Goal: Task Accomplishment & Management: Complete application form

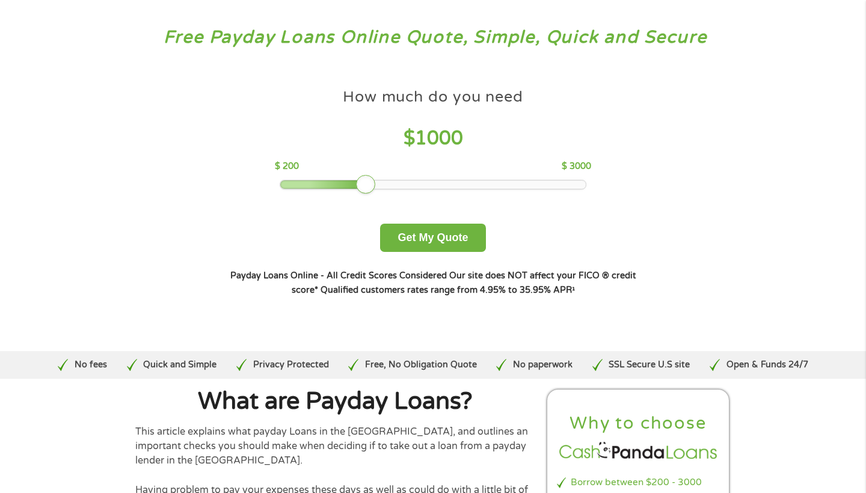
scroll to position [58, 0]
drag, startPoint x: 360, startPoint y: 182, endPoint x: 477, endPoint y: 172, distance: 117.1
click at [477, 172] on div "How much do you need $ 2000 $ 200 $ 3000" at bounding box center [433, 135] width 316 height 107
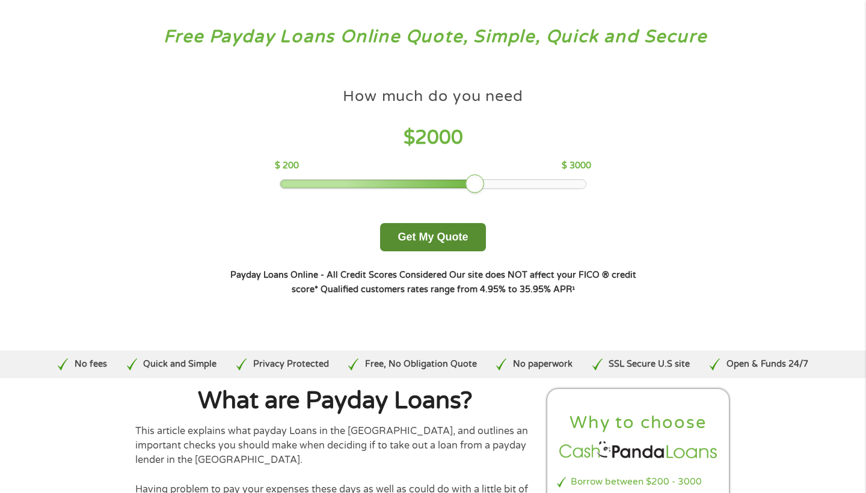
click at [422, 245] on button "Get My Quote" at bounding box center [432, 237] width 105 height 28
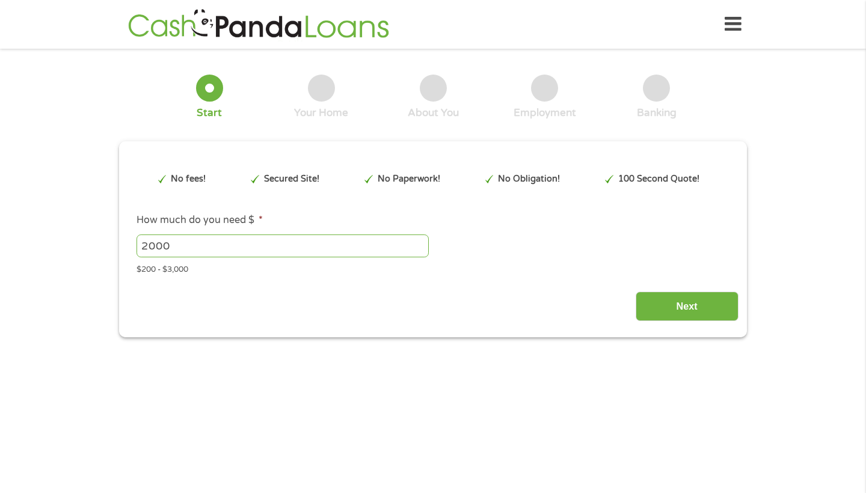
type input "EAIaIQobChMIvOztz7OGkAMVKV9HAR1zXSk2EAAYAiAAEgK14_D_BwE"
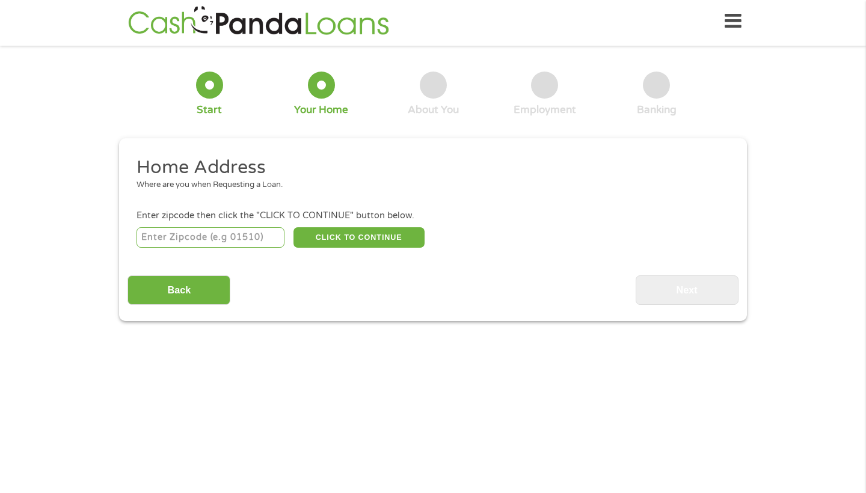
scroll to position [5, 5]
click at [222, 242] on input "number" at bounding box center [210, 237] width 149 height 20
type input "08060"
click at [333, 239] on button "CLICK TO CONTINUE" at bounding box center [358, 237] width 131 height 20
type input "08060"
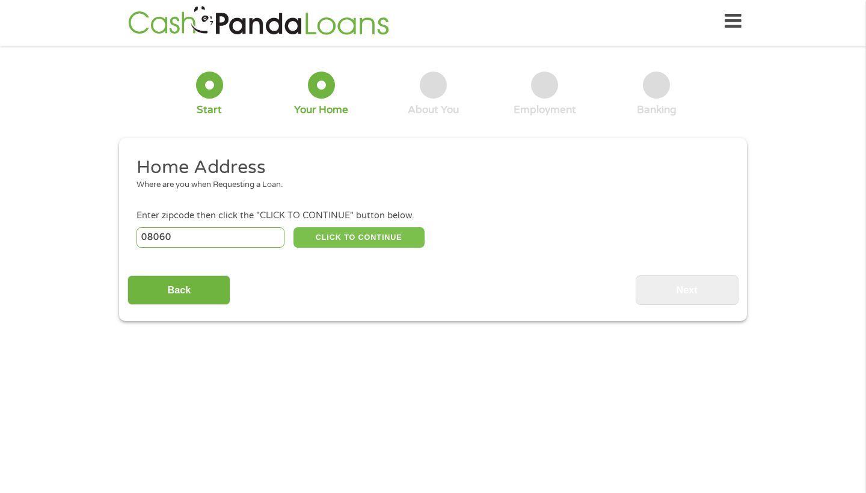
type input "[GEOGRAPHIC_DATA][PERSON_NAME]"
select select "[US_STATE]"
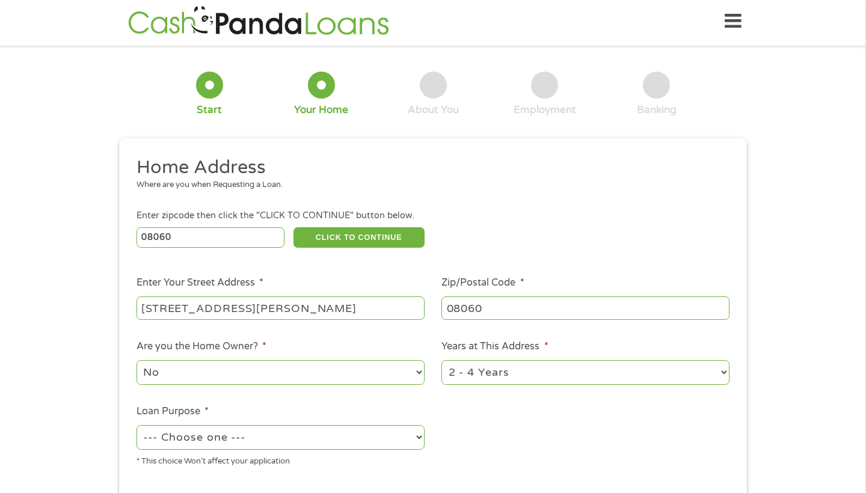
type input "[STREET_ADDRESS][PERSON_NAME]"
select select "24months"
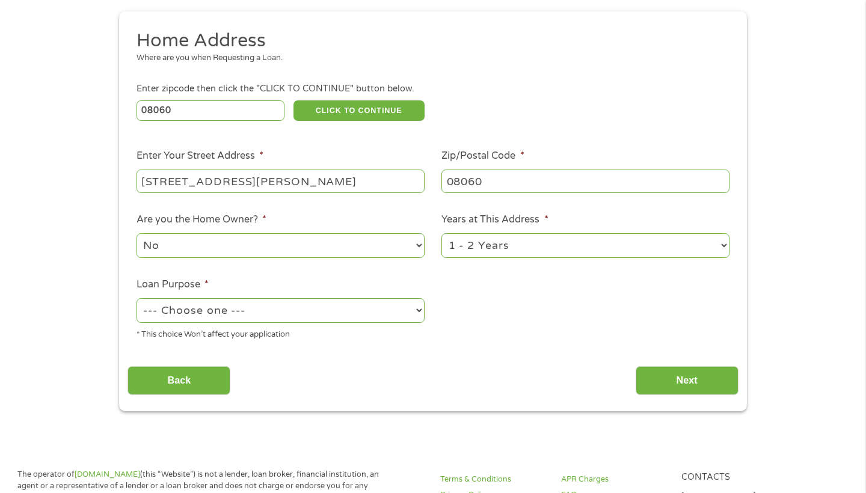
scroll to position [135, 0]
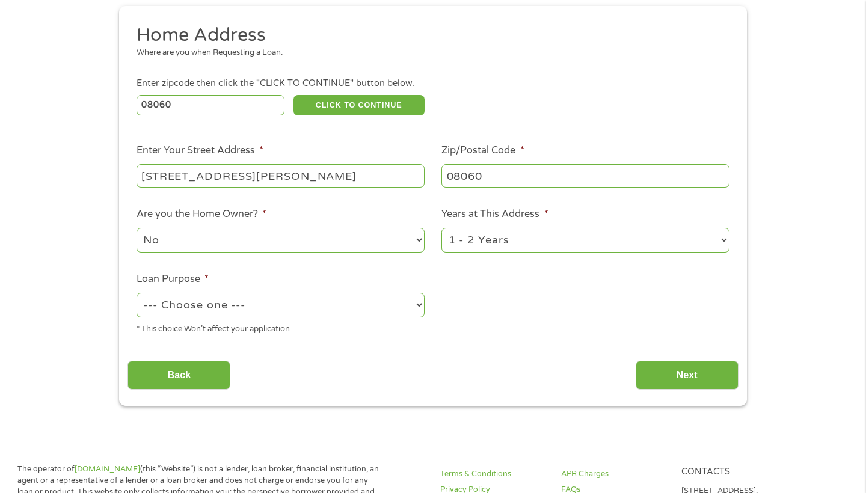
select select "medicalexpenses"
click at [687, 375] on input "Next" at bounding box center [687, 375] width 103 height 29
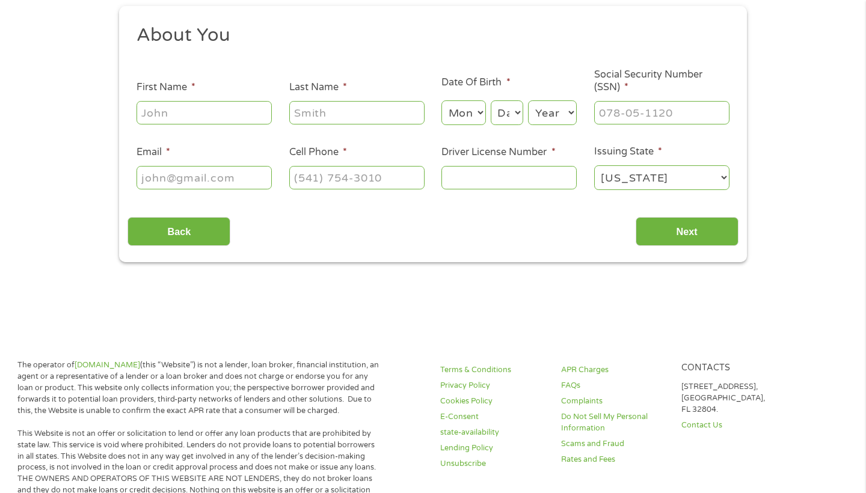
scroll to position [3, 0]
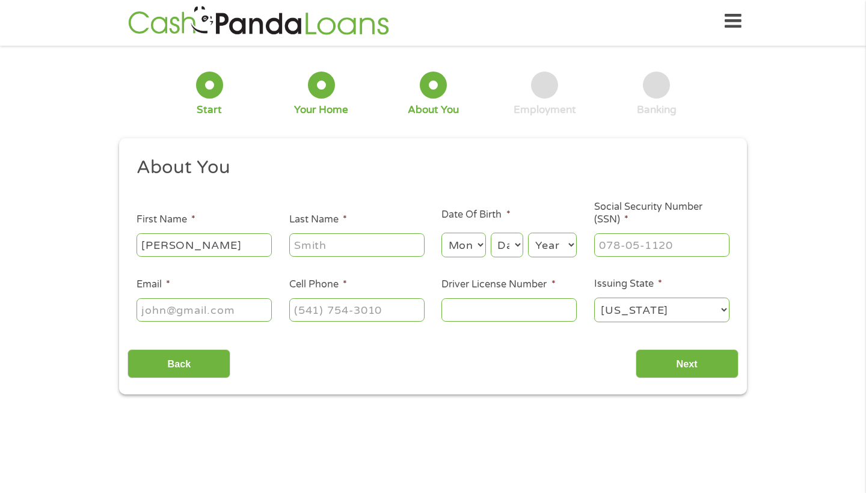
type input "[PERSON_NAME]"
type input "1"
type input "[PERSON_NAME]"
select select "12"
select select "3"
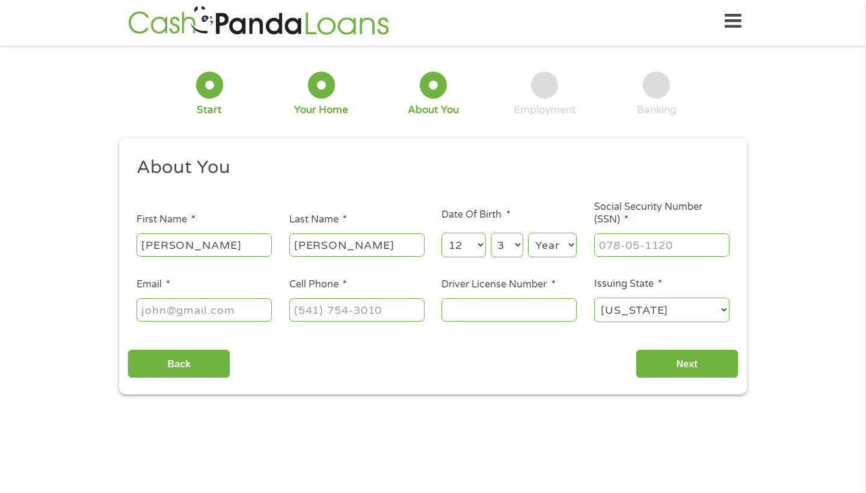
select select "1997"
click at [622, 241] on input "___-__-____" at bounding box center [661, 244] width 135 height 23
type input "137-04-2480"
type input "[EMAIL_ADDRESS][DOMAIN_NAME]"
type input "[PHONE_NUMBER]"
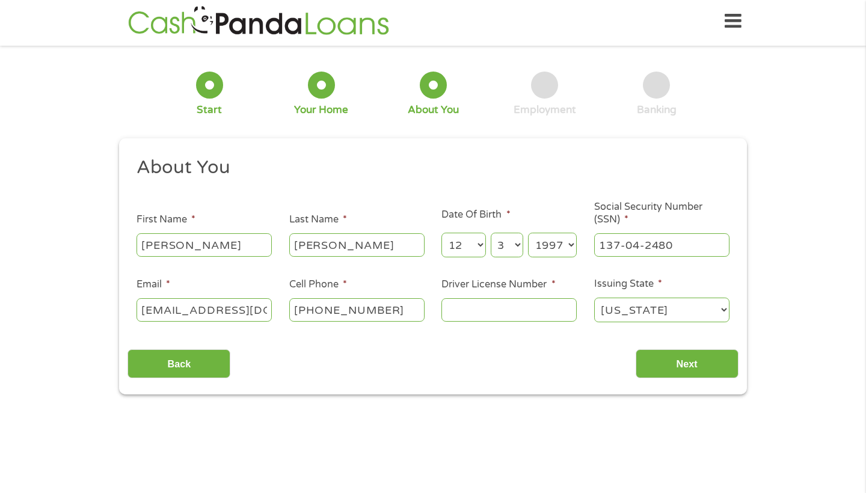
click at [469, 319] on input "Driver License Number *" at bounding box center [508, 309] width 135 height 23
type input "Q91770967362974"
click at [692, 366] on input "Next" at bounding box center [687, 363] width 103 height 29
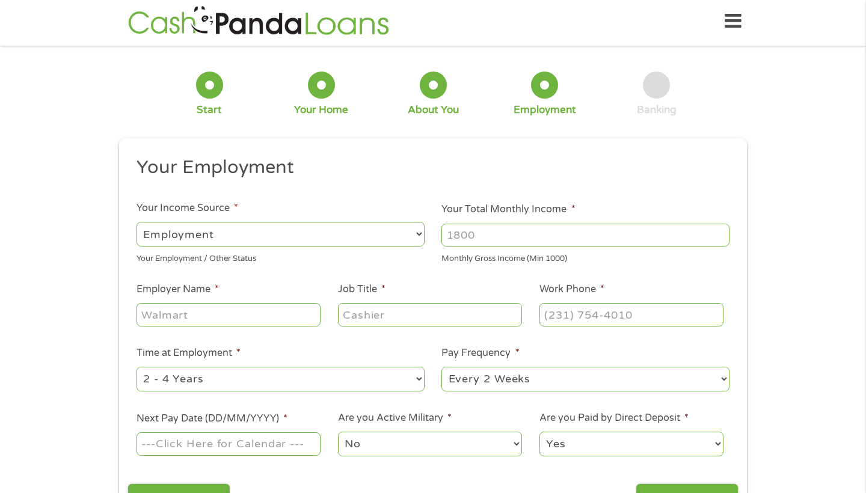
scroll to position [5, 5]
click at [530, 241] on input "Your Total Monthly Income *" at bounding box center [585, 235] width 288 height 23
type input "5000"
type input "Northwell Health"
type input "Registered Nurse"
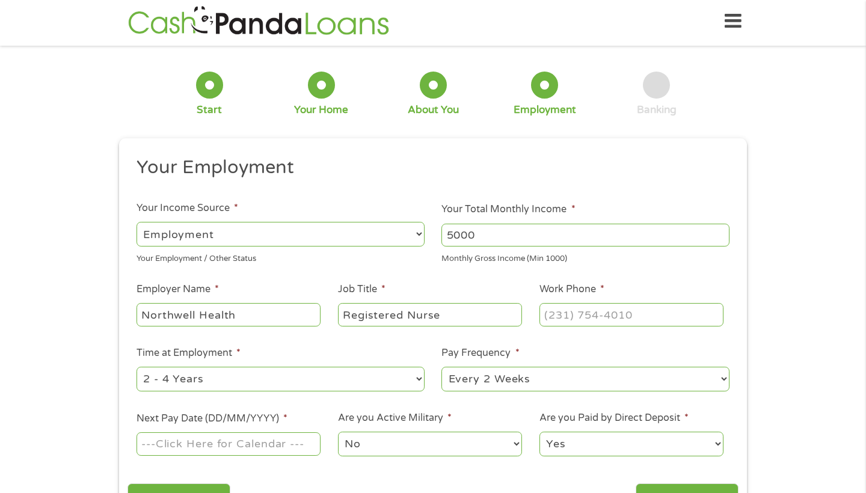
click at [645, 328] on div at bounding box center [631, 315] width 184 height 28
type input "[PHONE_NUMBER]"
select select "24months"
select select "weekly"
click at [207, 443] on input "Next Pay Date (DD/MM/YYYY) *" at bounding box center [228, 443] width 184 height 23
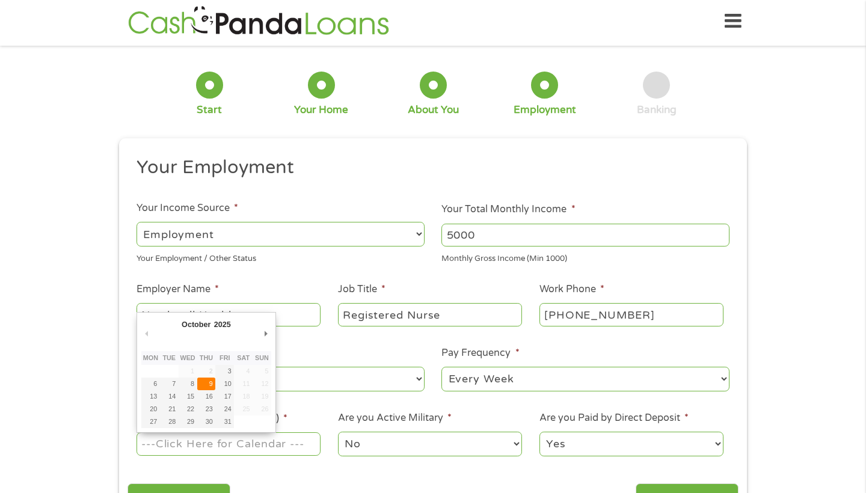
type input "[DATE]"
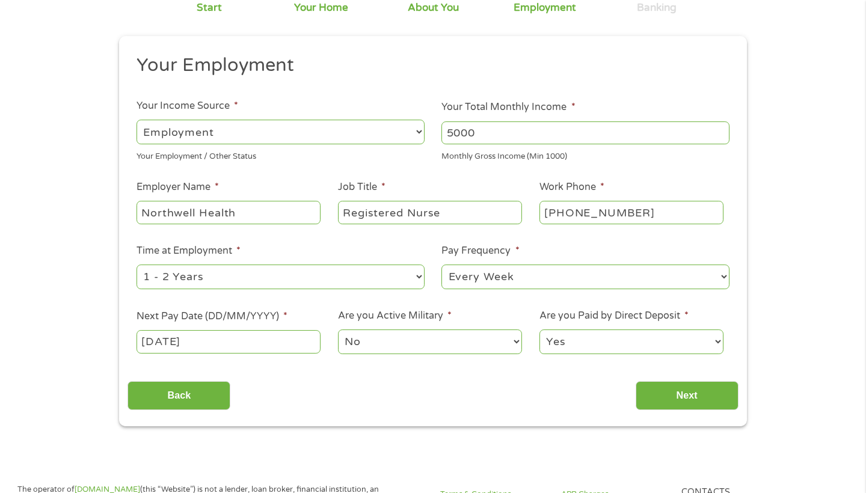
scroll to position [107, 0]
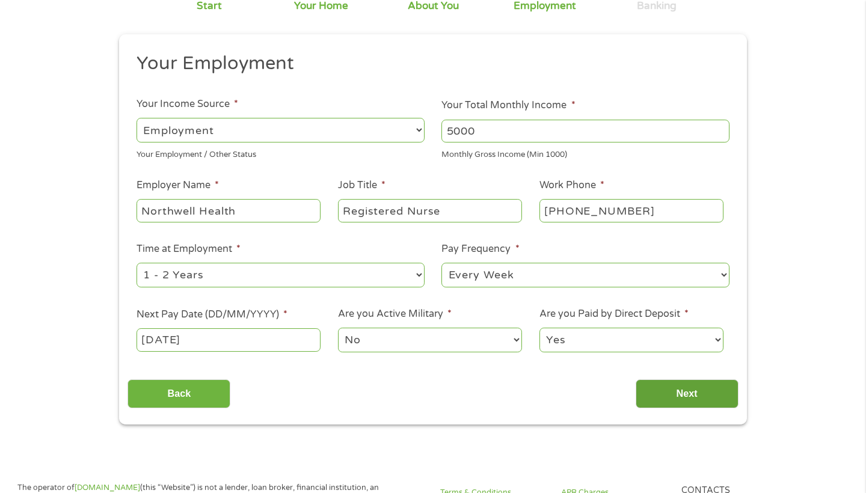
click at [690, 393] on input "Next" at bounding box center [687, 393] width 103 height 29
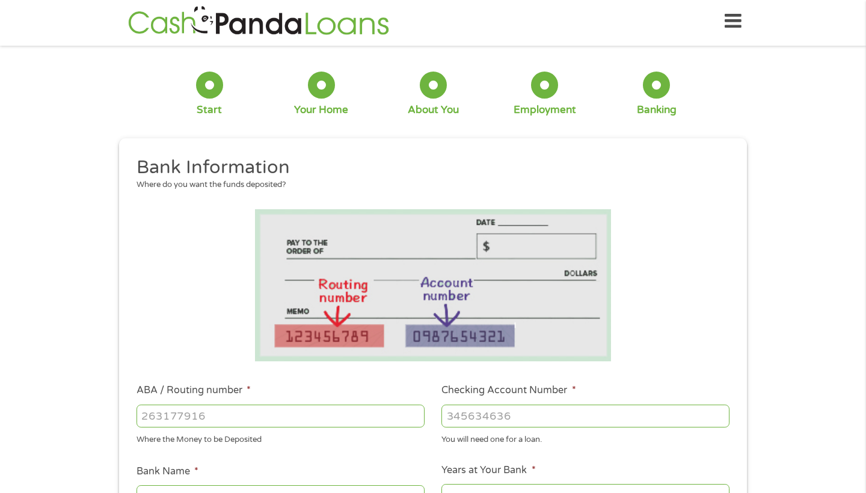
scroll to position [5, 5]
click at [228, 425] on input "ABA / Routing number *" at bounding box center [280, 416] width 288 height 23
type input "256074974"
type input "NAVY FEDERAL CREDIT UNION"
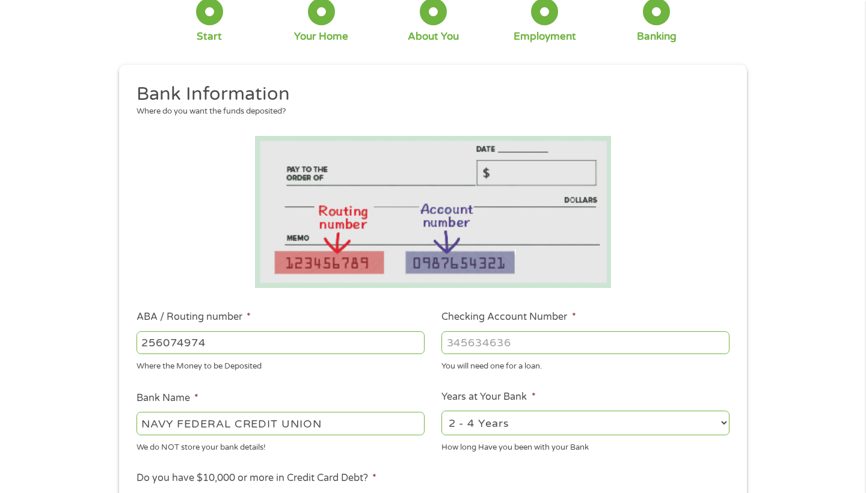
scroll to position [156, 0]
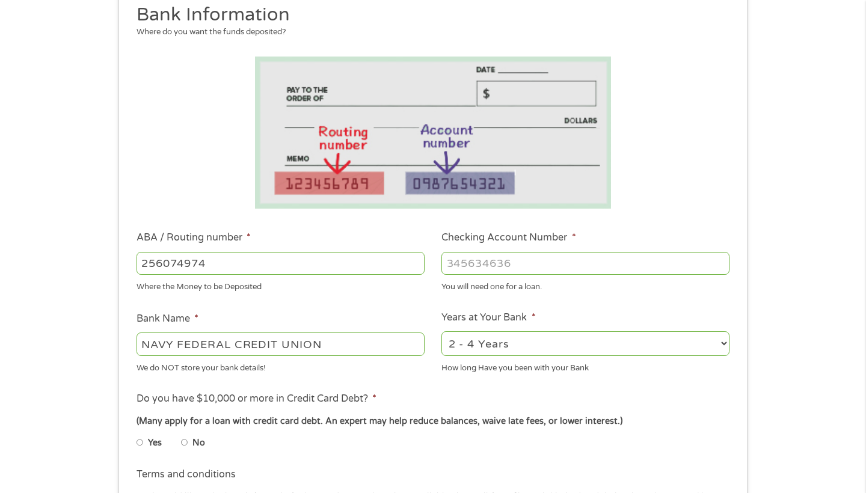
type input "256074974"
click at [515, 326] on li "Years at Your Bank * 2 - 4 Years 6 - 12 Months 1 - 2 Years Over 4 Years How lon…" at bounding box center [585, 342] width 305 height 64
select select "24months"
click at [512, 274] on input "Checking Account Number *" at bounding box center [585, 263] width 288 height 23
click at [186, 440] on input "No" at bounding box center [184, 442] width 7 height 19
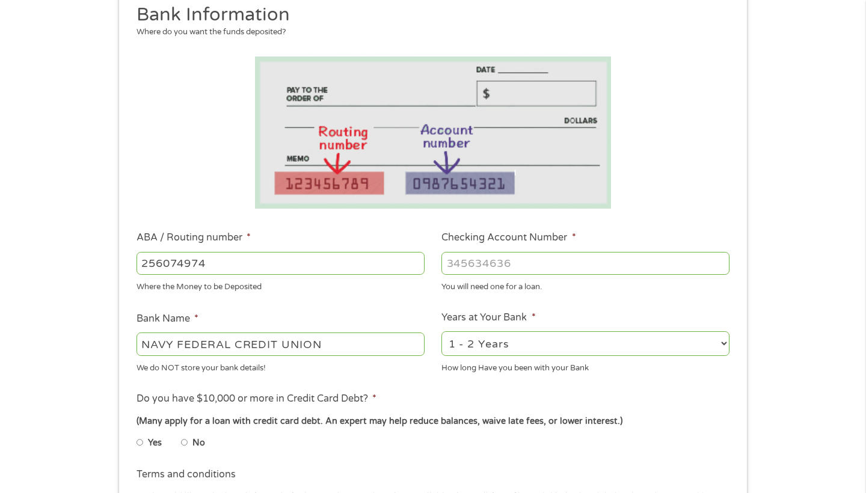
radio input "true"
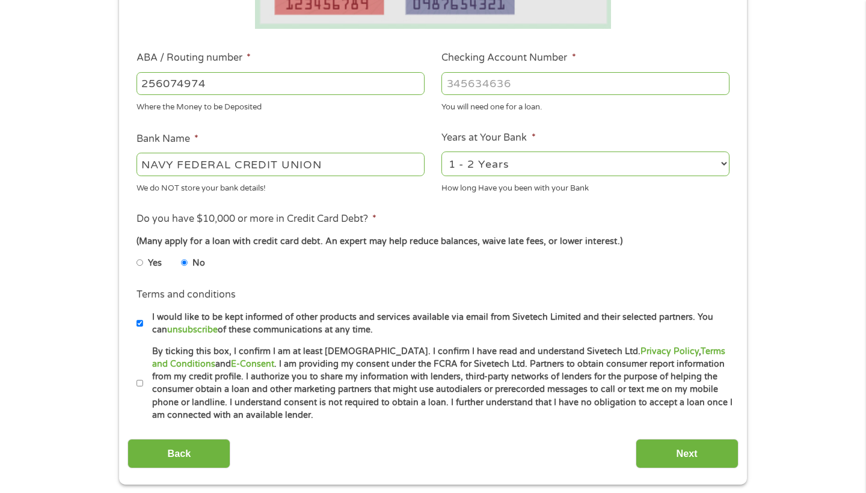
scroll to position [336, 0]
click at [140, 377] on input "By ticking this box, I confirm I am at least [DEMOGRAPHIC_DATA]. I confirm I ha…" at bounding box center [139, 382] width 7 height 19
checkbox input "true"
click at [137, 320] on input "I would like to be kept informed of other products and services available via e…" at bounding box center [139, 322] width 7 height 19
checkbox input "false"
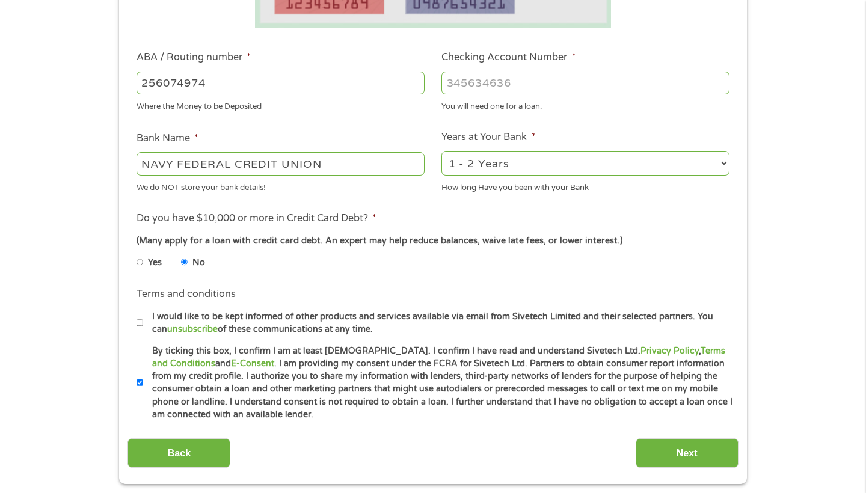
click at [540, 83] on input "Checking Account Number *" at bounding box center [585, 83] width 288 height 23
type input "7207707774"
click at [716, 450] on input "Next" at bounding box center [687, 452] width 103 height 29
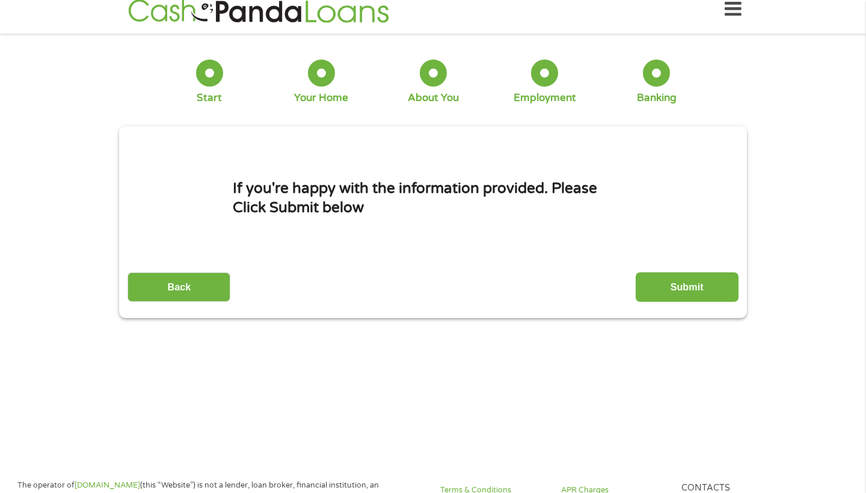
scroll to position [5, 5]
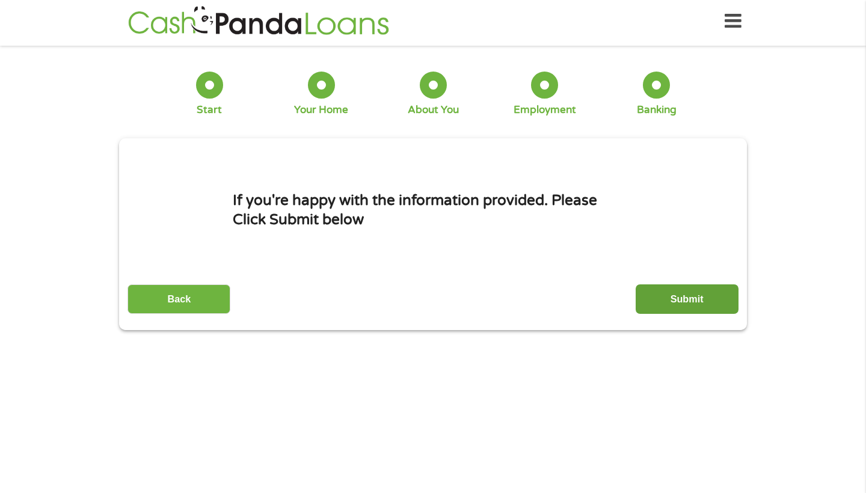
click at [678, 307] on input "Submit" at bounding box center [687, 298] width 103 height 29
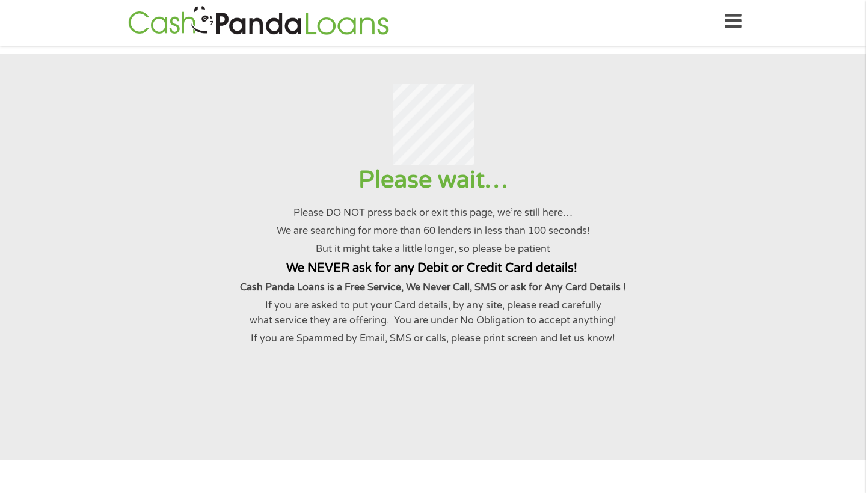
scroll to position [0, 0]
